Goal: Navigation & Orientation: Find specific page/section

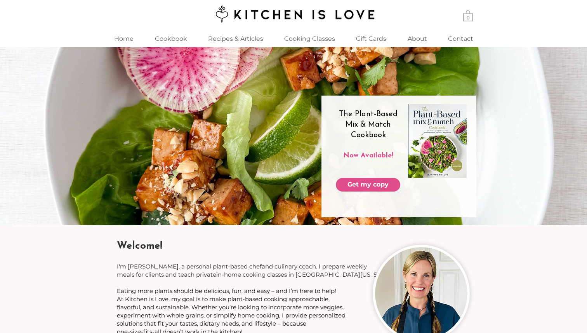
click at [263, 14] on img at bounding box center [293, 13] width 166 height 19
click at [181, 42] on p "Cookbook" at bounding box center [171, 38] width 40 height 17
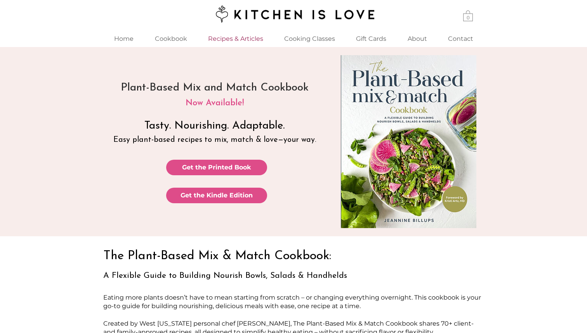
click at [249, 38] on p "Recipes & Articles" at bounding box center [235, 38] width 63 height 17
